Goal: Use online tool/utility: Utilize a website feature to perform a specific function

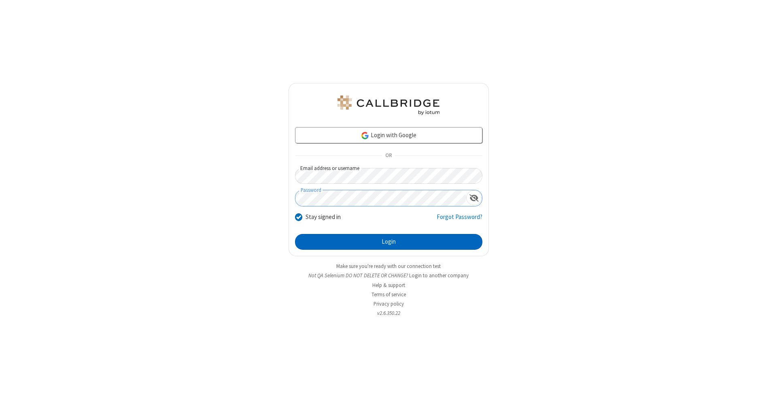
click at [389, 242] on button "Login" at bounding box center [388, 242] width 187 height 16
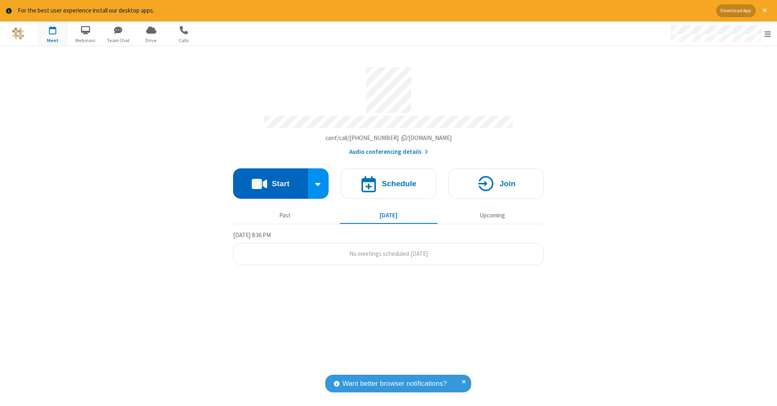
click at [270, 179] on button "Start" at bounding box center [270, 183] width 75 height 30
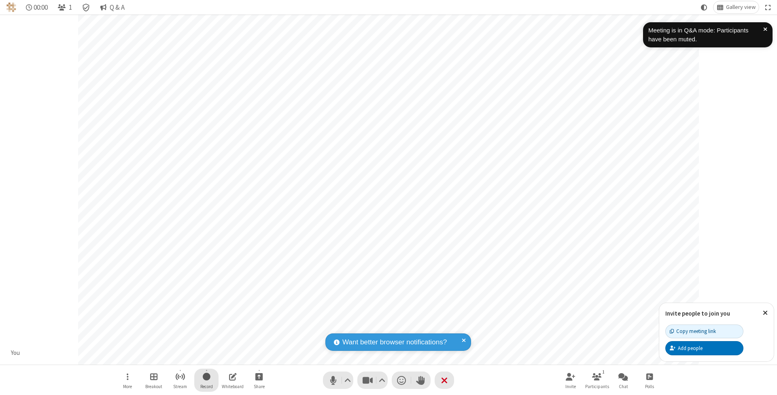
click at [206, 380] on span "Start recording" at bounding box center [207, 376] width 8 height 10
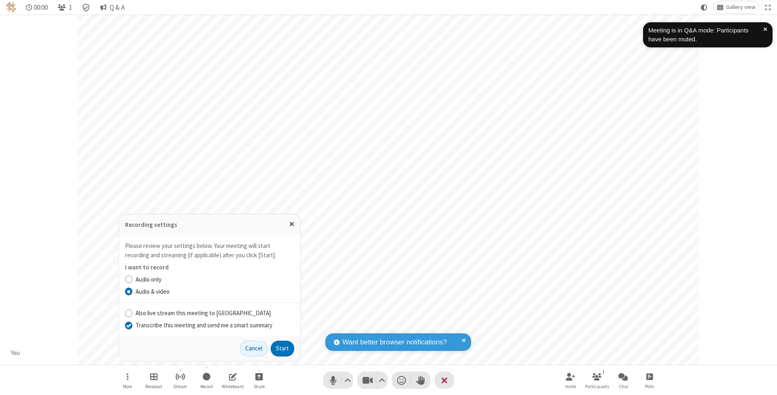
click at [128, 325] on input "Transcribe this meeting and send me a smart summary" at bounding box center [129, 325] width 8 height 8
click at [283, 348] on button "Start" at bounding box center [282, 348] width 23 height 16
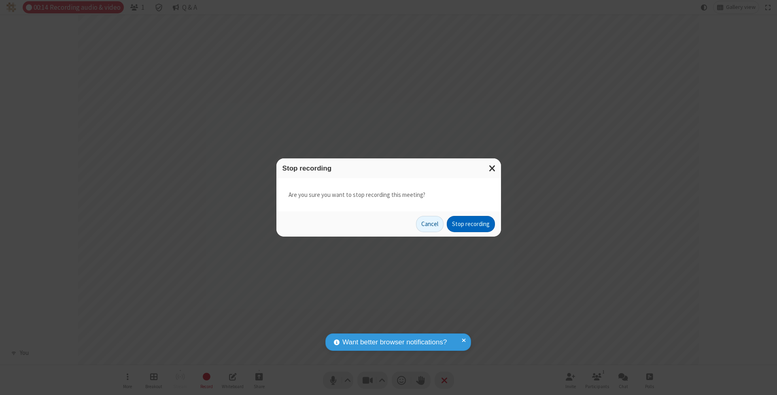
click at [471, 223] on button "Stop recording" at bounding box center [471, 224] width 48 height 16
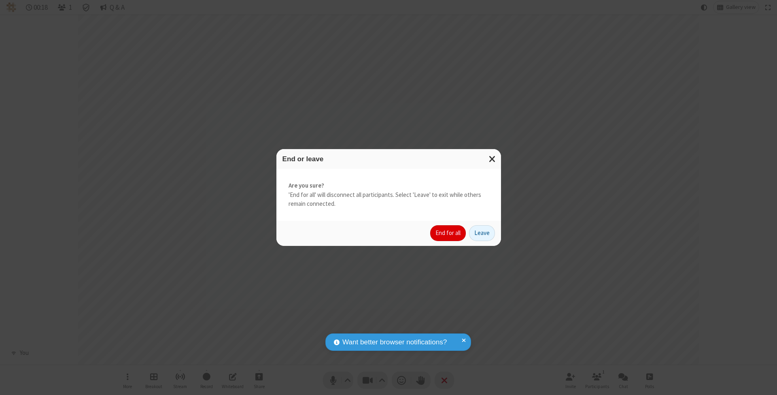
click at [448, 232] on button "End for all" at bounding box center [448, 233] width 36 height 16
